Goal: Task Accomplishment & Management: Complete application form

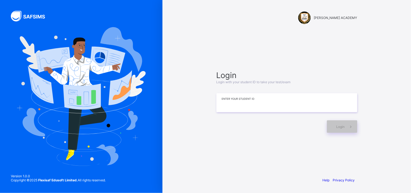
click at [227, 102] on input at bounding box center [287, 102] width 141 height 19
type input "*********"
click at [338, 121] on div "Login" at bounding box center [342, 126] width 30 height 12
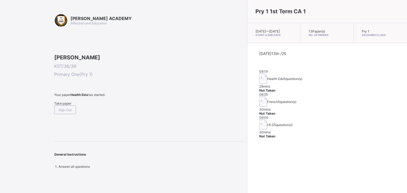
click at [338, 121] on div "09:00 I.R.S 5 question(s) 30 mins Not Taken" at bounding box center [327, 127] width 136 height 23
click at [65, 105] on span "Take paper" at bounding box center [62, 103] width 17 height 4
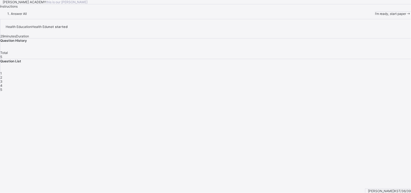
click at [375, 16] on span "I’m ready, start paper" at bounding box center [390, 14] width 31 height 4
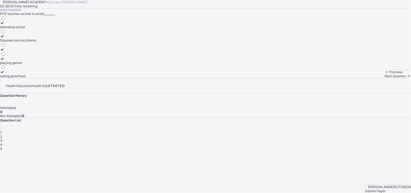
click at [36, 42] on div "Diseases and accidents" at bounding box center [18, 40] width 36 height 4
click at [385, 78] on span "Next Question" at bounding box center [395, 76] width 21 height 4
click at [44, 42] on label "Keep our body fit and healthy" at bounding box center [22, 38] width 44 height 8
click at [385, 78] on div "Next Question" at bounding box center [398, 76] width 26 height 4
click at [46, 38] on div "Physical and Health Education" at bounding box center [23, 36] width 46 height 4
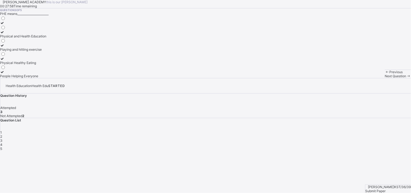
click at [385, 78] on div "Next Question" at bounding box center [398, 76] width 26 height 4
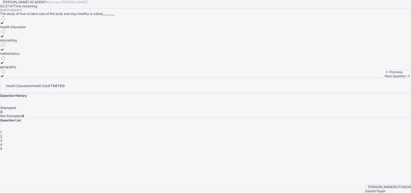
click at [26, 29] on div "Health Education" at bounding box center [13, 27] width 26 height 4
click at [407, 78] on span at bounding box center [409, 76] width 5 height 4
click at [27, 65] on div "Eatig junk food" at bounding box center [13, 63] width 27 height 4
click at [398, 189] on div "Submit Paper" at bounding box center [389, 191] width 46 height 4
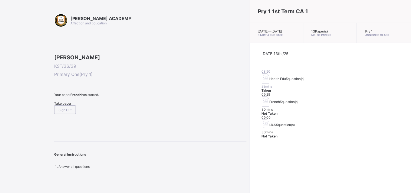
click at [71, 105] on span "Take paper" at bounding box center [62, 103] width 17 height 4
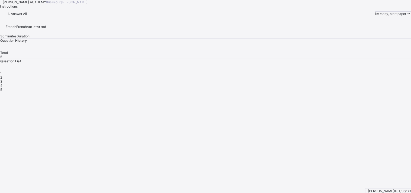
click at [375, 16] on span "I’m ready, start paper" at bounding box center [390, 14] width 31 height 4
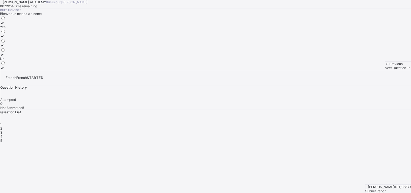
click at [5, 25] on icon at bounding box center [2, 23] width 5 height 4
click at [385, 70] on div "Next Question" at bounding box center [398, 68] width 26 height 4
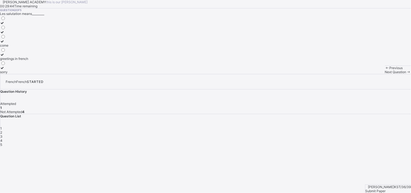
click at [28, 61] on div "greetings in french" at bounding box center [14, 59] width 28 height 4
click at [385, 74] on span "Next Question" at bounding box center [395, 72] width 21 height 4
click at [21, 52] on label "Good morning" at bounding box center [10, 47] width 21 height 8
click at [385, 74] on div "Next Question" at bounding box center [398, 72] width 26 height 4
click at [20, 29] on label "goodbye" at bounding box center [10, 25] width 20 height 8
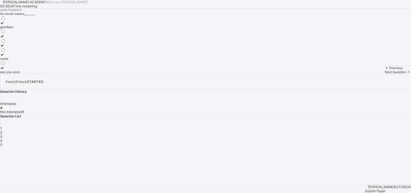
click at [385, 74] on div "Next Question" at bounding box center [398, 72] width 26 height 4
click at [31, 61] on div "have a nice day" at bounding box center [15, 59] width 31 height 4
click at [386, 189] on div "Submit Paper" at bounding box center [389, 191] width 46 height 4
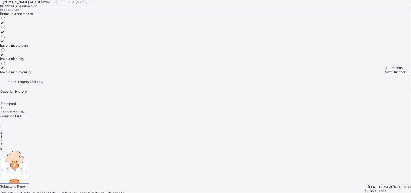
click at [386, 179] on div "× Submitting Paper This action will submit your paper. You won't have access to…" at bounding box center [205, 177] width 411 height 61
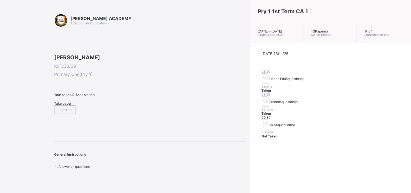
click at [71, 105] on div "Take paper" at bounding box center [150, 103] width 193 height 4
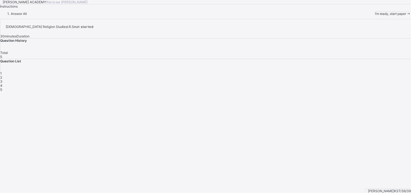
click at [407, 16] on span at bounding box center [409, 14] width 5 height 4
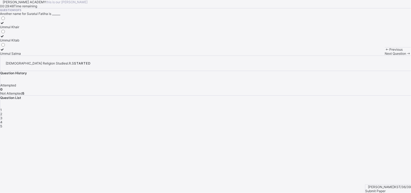
click at [21, 42] on label "Ummul Kitab" at bounding box center [10, 38] width 21 height 8
click at [385, 56] on span "Next Question" at bounding box center [395, 54] width 21 height 4
click at [9, 25] on div at bounding box center [4, 23] width 9 height 4
click at [407, 56] on span at bounding box center [409, 54] width 5 height 4
click at [6, 42] on div "29" at bounding box center [3, 40] width 6 height 4
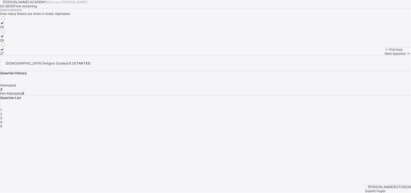
click at [385, 56] on span "Next Question" at bounding box center [395, 54] width 21 height 4
click at [6, 56] on label "7" at bounding box center [3, 51] width 6 height 8
click at [385, 56] on div "Next Question" at bounding box center [398, 54] width 26 height 4
click at [9, 56] on label "Alif" at bounding box center [4, 51] width 9 height 8
click at [386, 189] on span "Submit Paper" at bounding box center [376, 191] width 20 height 4
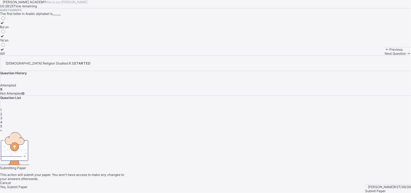
click at [386, 181] on div "× Submitting Paper This action will submit your paper. You won't have access to…" at bounding box center [205, 158] width 411 height 61
click at [214, 185] on div "Yes, Submit Paper" at bounding box center [205, 187] width 411 height 4
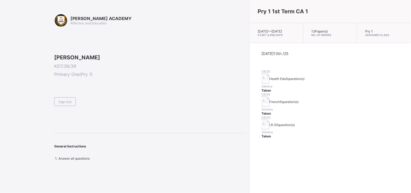
click at [270, 123] on span "I.R.S" at bounding box center [273, 125] width 7 height 4
click at [60, 104] on span "Sign Out" at bounding box center [65, 102] width 13 height 4
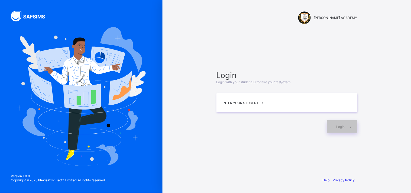
click at [2, 62] on div at bounding box center [81, 96] width 163 height 193
drag, startPoint x: 0, startPoint y: 172, endPoint x: 94, endPoint y: 116, distance: 109.9
click at [94, 116] on div "[PERSON_NAME] ACADEMY Login Login with your student ID to take your test/exam E…" at bounding box center [205, 96] width 411 height 193
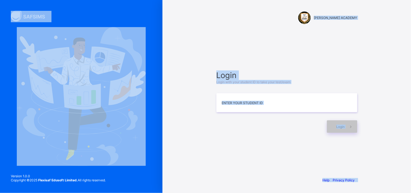
click at [270, 113] on div "Login Login with your student ID to take your test/exam Enter your Student ID L…" at bounding box center [287, 102] width 141 height 62
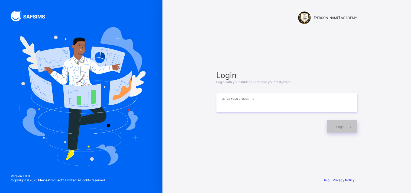
click at [250, 107] on input at bounding box center [287, 102] width 141 height 19
type input "**********"
click at [350, 126] on icon at bounding box center [351, 126] width 6 height 5
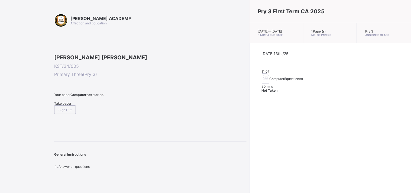
click at [69, 105] on div "Take paper" at bounding box center [150, 103] width 193 height 4
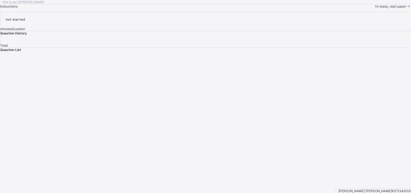
click at [375, 8] on span "I’m ready, start paper" at bounding box center [390, 6] width 31 height 4
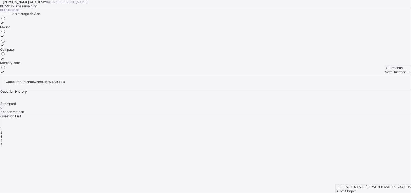
click at [20, 52] on div "Computer" at bounding box center [10, 49] width 20 height 4
click at [20, 29] on label "Mouse" at bounding box center [10, 25] width 20 height 8
click at [20, 74] on label at bounding box center [10, 72] width 20 height 4
click at [20, 29] on div "Mouse" at bounding box center [10, 27] width 20 height 4
click at [0, 8] on span at bounding box center [0, 8] width 0 height 0
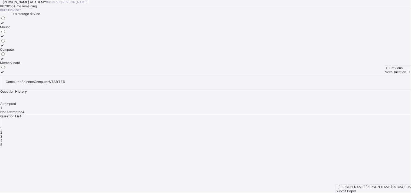
click at [163, 49] on div "Question 1 of 5 ________ is a storage device Mouse Computer Memory card" at bounding box center [205, 41] width 411 height 66
click at [385, 74] on div "Next Question" at bounding box center [398, 72] width 26 height 4
drag, startPoint x: 253, startPoint y: 181, endPoint x: 243, endPoint y: 175, distance: 11.6
click at [385, 74] on div "Previous Next Question" at bounding box center [398, 70] width 26 height 8
click at [15, 38] on label "Fingers" at bounding box center [7, 34] width 15 height 8
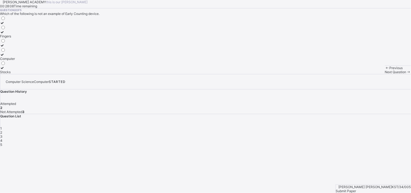
click at [385, 74] on span "Next Question" at bounding box center [395, 72] width 21 height 4
click at [15, 29] on div "Keyboard" at bounding box center [7, 27] width 15 height 4
click at [385, 74] on span "Next Question" at bounding box center [395, 72] width 21 height 4
click at [23, 52] on div "Storage device" at bounding box center [11, 49] width 23 height 4
click at [385, 74] on span "Next Question" at bounding box center [395, 72] width 21 height 4
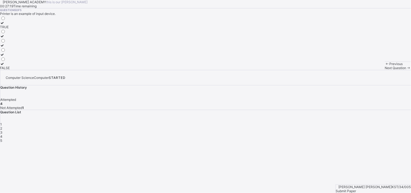
click at [10, 29] on div "TRUE" at bounding box center [5, 27] width 10 height 4
click at [357, 189] on span "Submit Paper" at bounding box center [346, 191] width 20 height 4
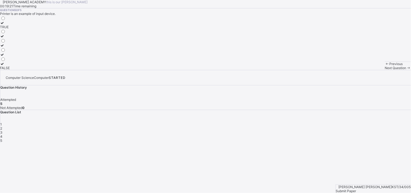
click at [357, 189] on span "Submit Paper" at bounding box center [346, 191] width 20 height 4
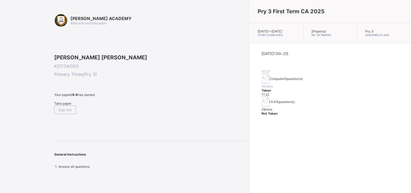
click at [249, 163] on div "Pry 3 First Term CA 2025 [DATE] — [GEOGRAPHIC_DATA][DATE] Start & End Date 2 Pa…" at bounding box center [330, 96] width 162 height 193
click at [72, 112] on span "Sign Out" at bounding box center [65, 110] width 13 height 4
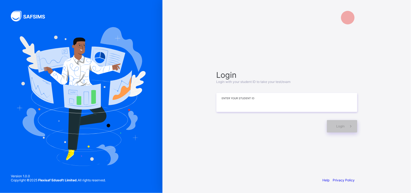
click at [249, 107] on input at bounding box center [287, 102] width 141 height 19
type input "**********"
click at [350, 126] on icon at bounding box center [351, 126] width 6 height 5
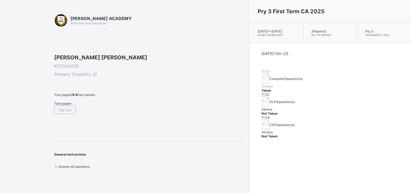
click at [71, 105] on span "Take paper" at bounding box center [62, 103] width 17 height 4
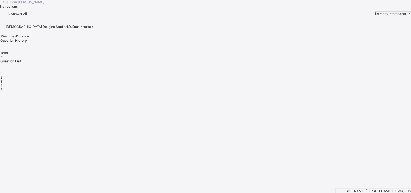
click at [375, 16] on div "I’m ready, start paper" at bounding box center [393, 14] width 36 height 4
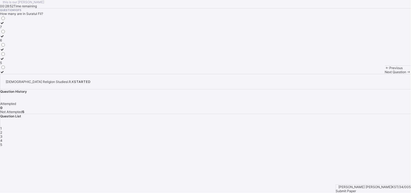
click at [6, 29] on label "7" at bounding box center [3, 25] width 6 height 8
click at [386, 189] on div "Submit Paper" at bounding box center [373, 191] width 75 height 4
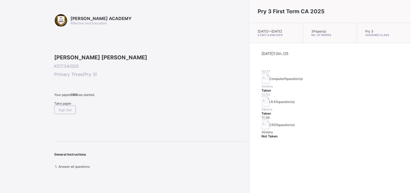
click at [63, 105] on span "Take paper" at bounding box center [62, 103] width 17 height 4
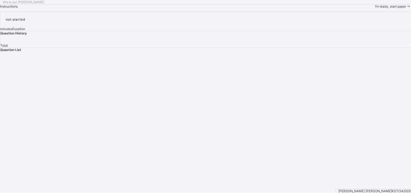
click at [375, 8] on span "I’m ready, start paper" at bounding box center [390, 6] width 31 height 4
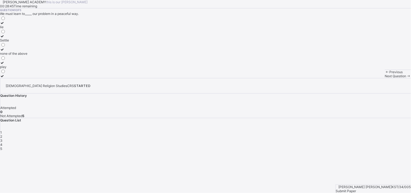
drag, startPoint x: 136, startPoint y: 102, endPoint x: 111, endPoint y: 92, distance: 27.5
click at [111, 78] on div "lie Settle none of the above play" at bounding box center [205, 47] width 411 height 62
click at [27, 42] on label "Settle" at bounding box center [13, 38] width 27 height 8
click at [385, 78] on div "Next Question" at bounding box center [398, 76] width 26 height 4
click at [26, 29] on div "Angel" at bounding box center [13, 27] width 26 height 4
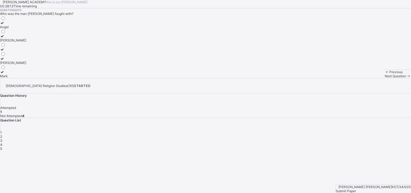
click at [385, 78] on div "Next Question" at bounding box center [398, 76] width 26 height 4
click at [258, 78] on div "Question 3 of 5 [DEMOGRAPHIC_DATA] speak to us through_____ stone [DEMOGRAPHIC_…" at bounding box center [205, 43] width 411 height 70
click at [36, 52] on label "[DEMOGRAPHIC_DATA]" at bounding box center [18, 47] width 36 height 8
click at [385, 78] on div "Next Question" at bounding box center [398, 76] width 26 height 4
click at [11, 56] on div "Father" at bounding box center [5, 54] width 11 height 4
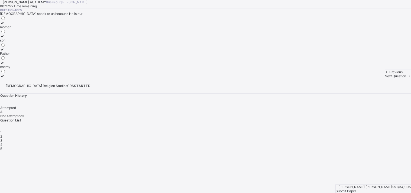
click at [385, 78] on div "Next Question" at bounding box center [398, 76] width 26 height 4
click at [230, 78] on div "Question 5 of 5 The forefather of [DEMOGRAPHIC_DATA] is_____ [PERSON_NAME] [PER…" at bounding box center [205, 43] width 411 height 70
click at [26, 65] on label "[PERSON_NAME]" at bounding box center [13, 61] width 26 height 8
click at [357, 189] on span "Submit Paper" at bounding box center [346, 191] width 20 height 4
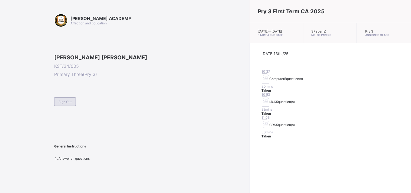
click at [70, 106] on div "Sign Out" at bounding box center [65, 101] width 22 height 9
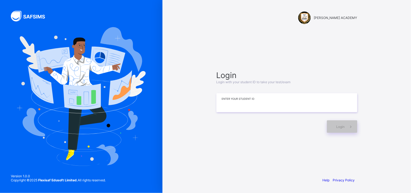
click at [237, 103] on input at bounding box center [287, 102] width 141 height 19
type input "*******"
